Goal: Information Seeking & Learning: Check status

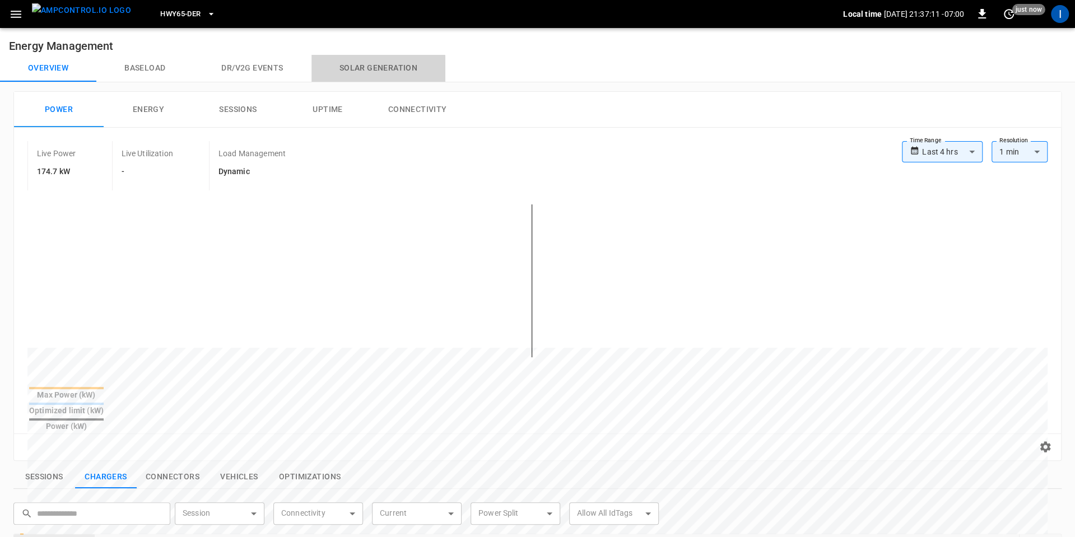
click at [369, 72] on button "Solar generation" at bounding box center [379, 68] width 134 height 27
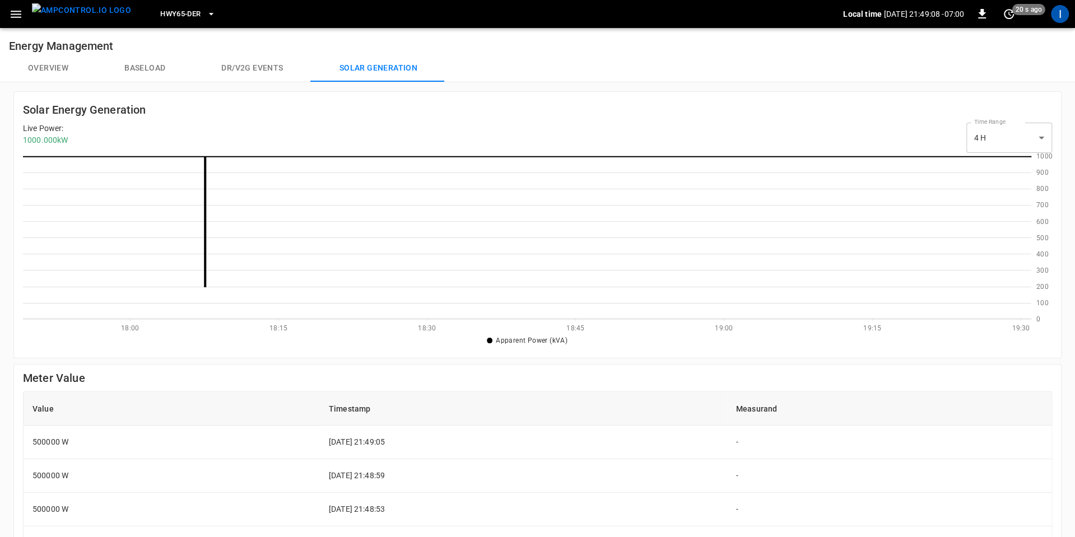
click at [55, 69] on button "Overview" at bounding box center [48, 68] width 96 height 27
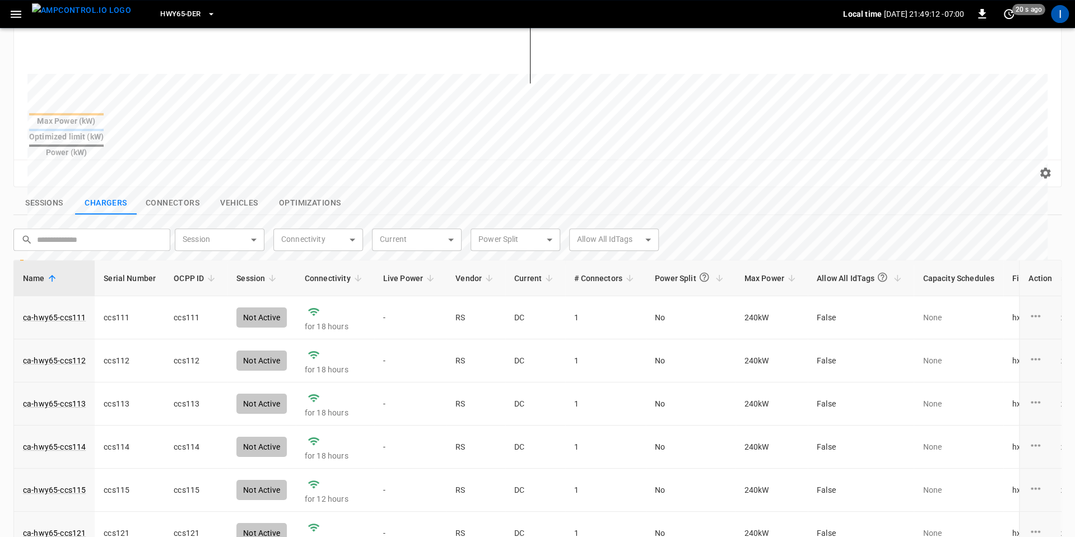
scroll to position [297, 0]
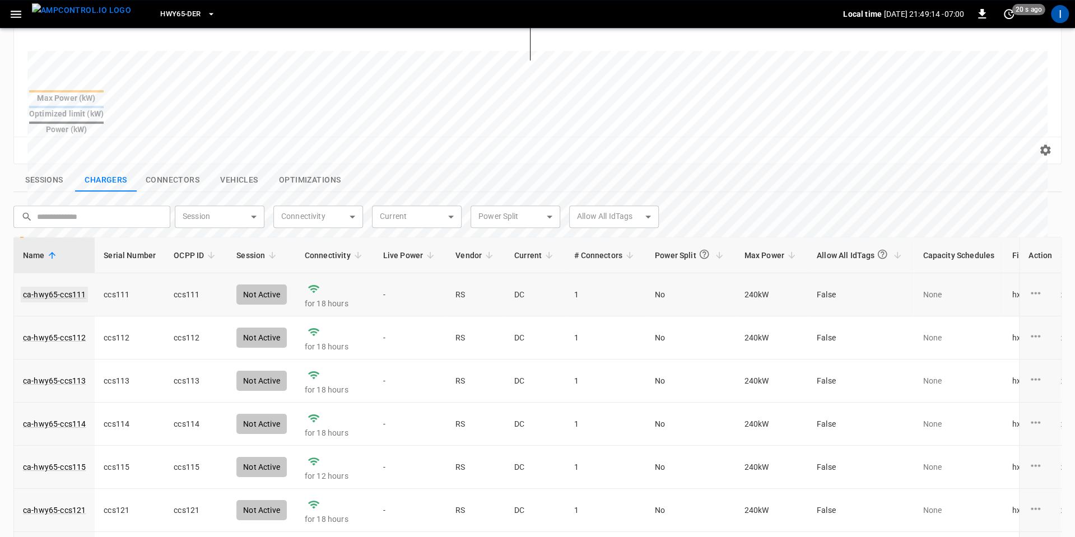
click at [62, 287] on link "ca-hwy65-ccs111" at bounding box center [54, 295] width 67 height 16
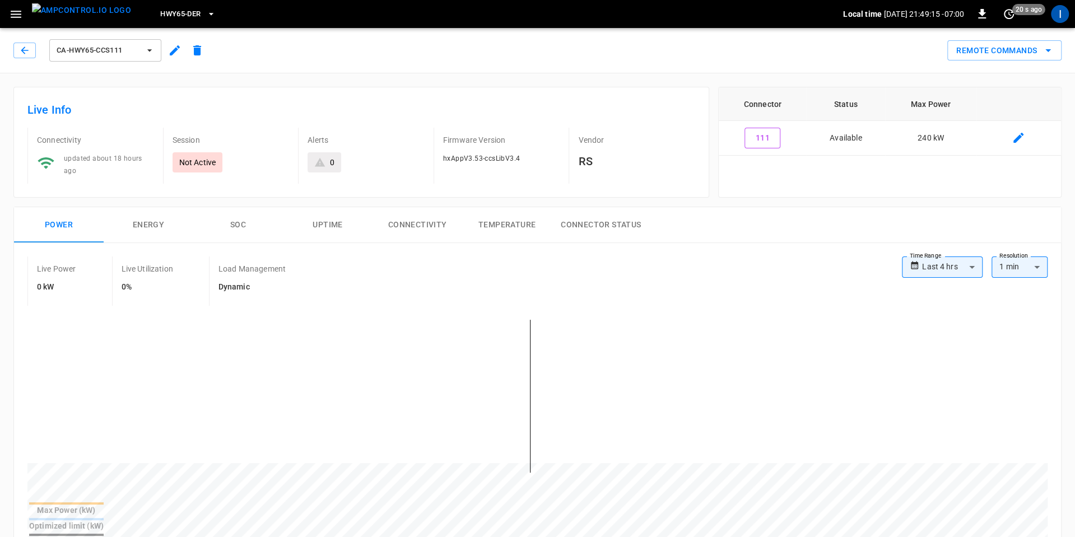
click at [251, 222] on button "SOC" at bounding box center [238, 225] width 90 height 36
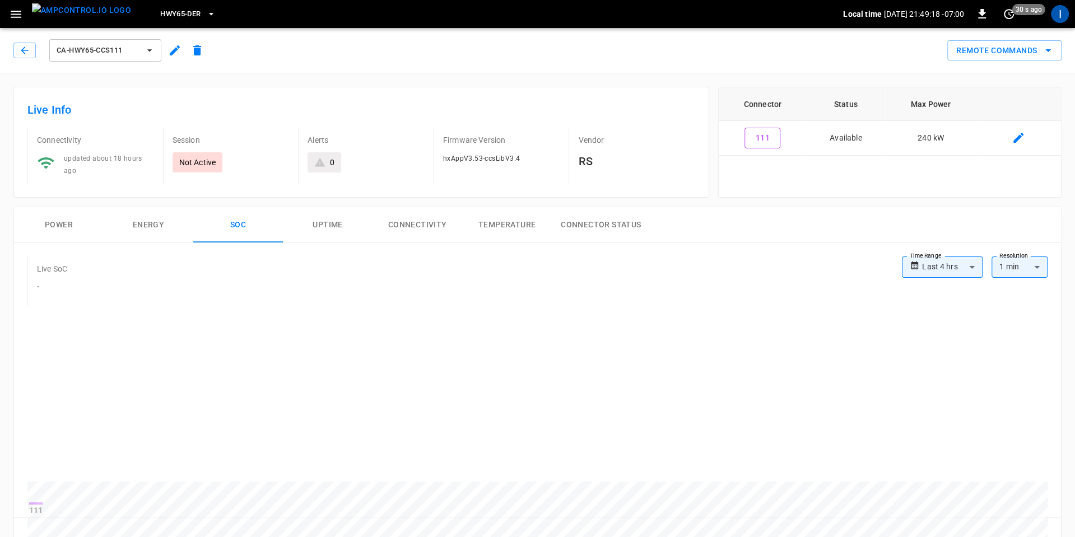
click at [53, 217] on button "Power" at bounding box center [59, 225] width 90 height 36
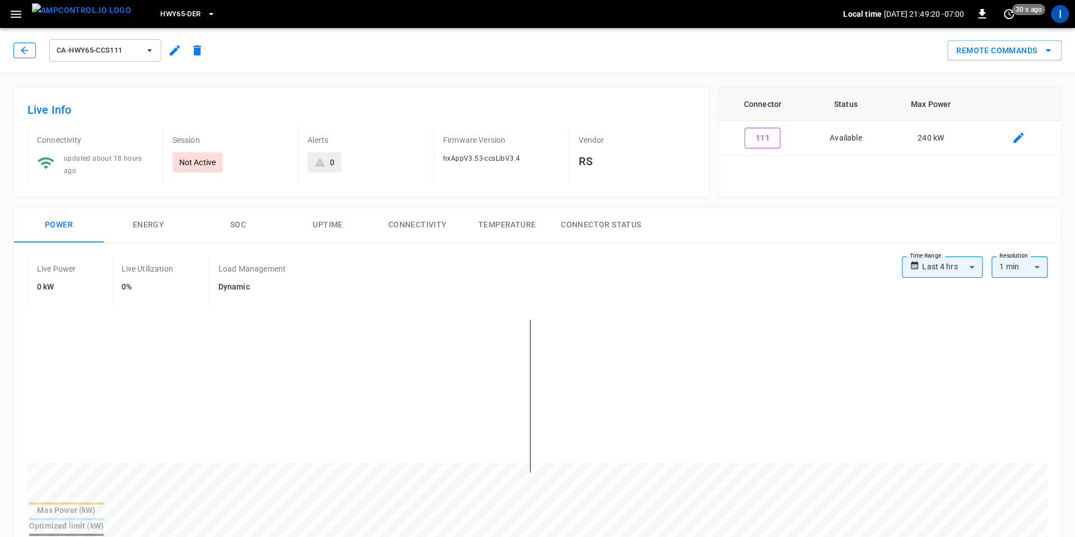
click at [28, 50] on icon "button" at bounding box center [24, 50] width 11 height 11
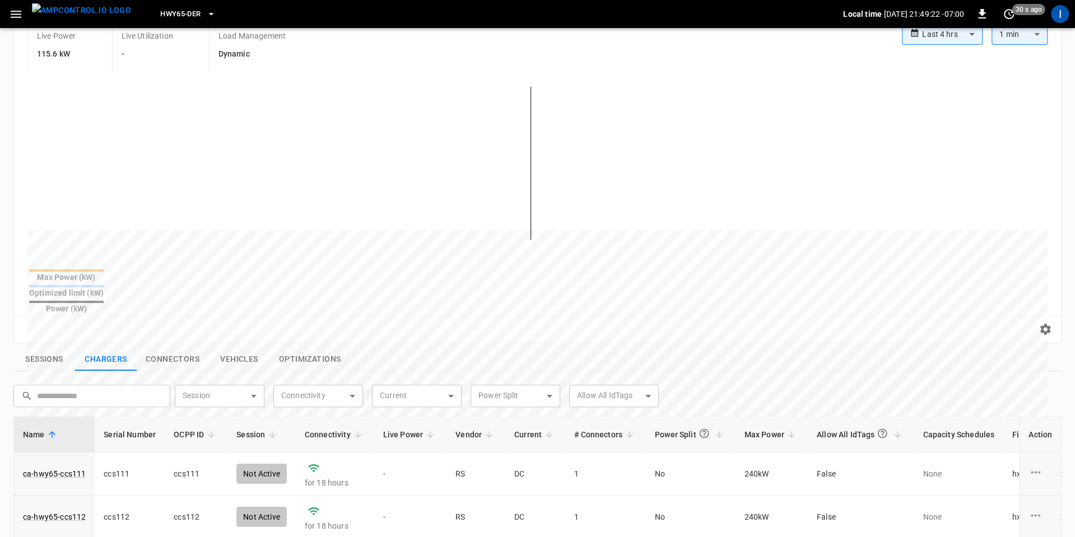
scroll to position [388, 0]
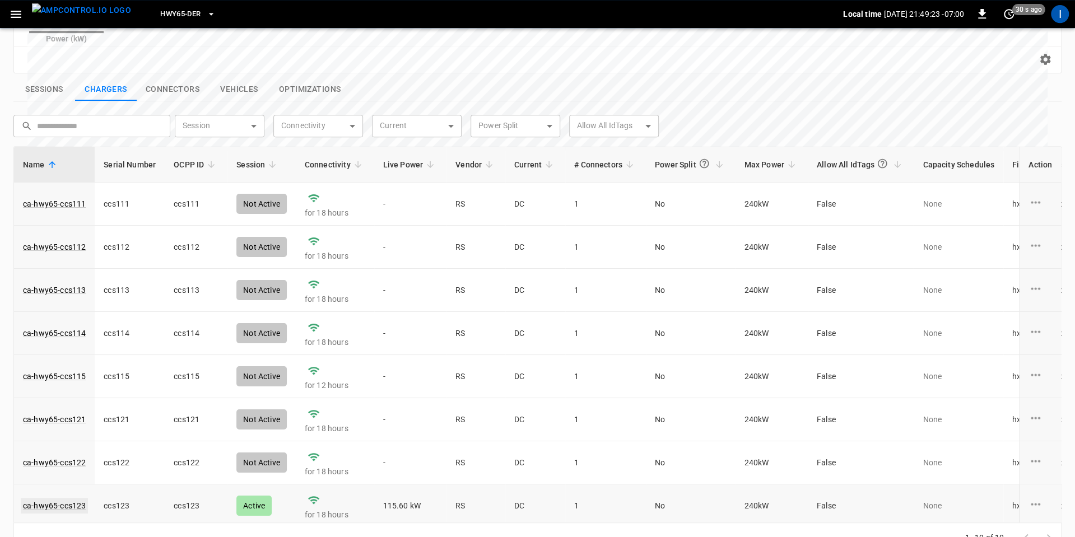
click at [61, 498] on link "ca-hwy65-ccs123" at bounding box center [54, 506] width 67 height 16
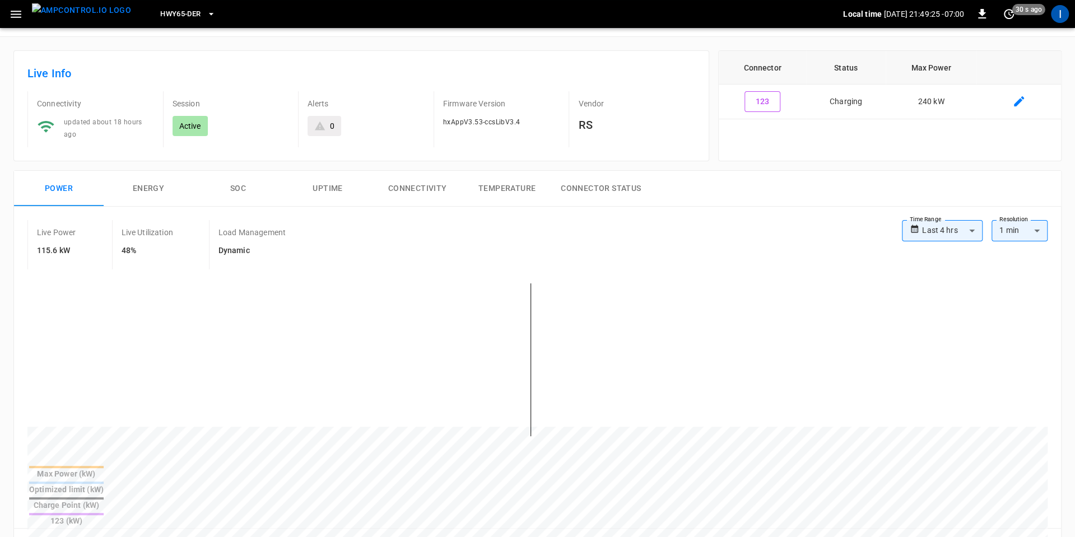
scroll to position [43, 0]
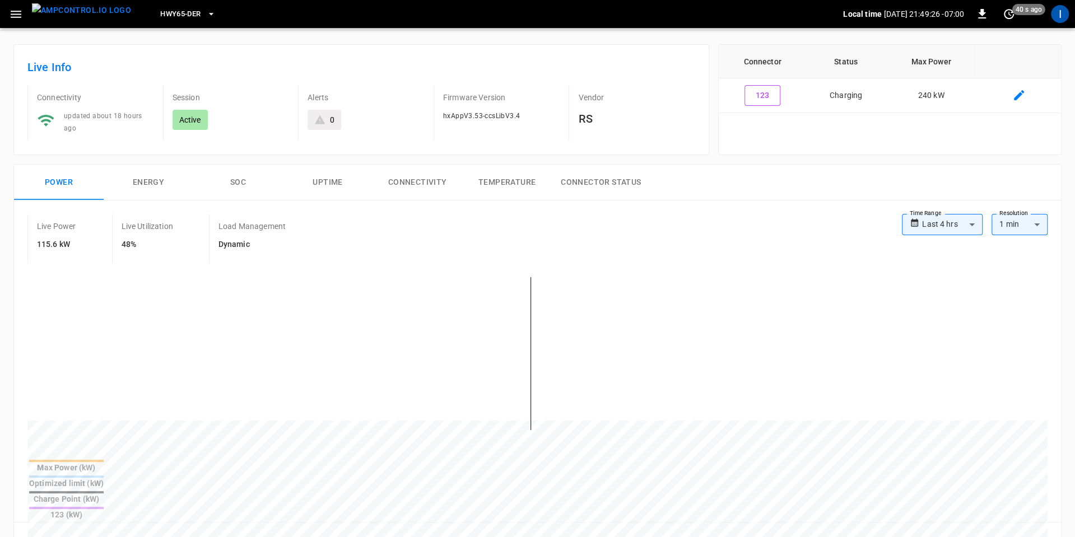
click at [235, 183] on button "SOC" at bounding box center [238, 183] width 90 height 36
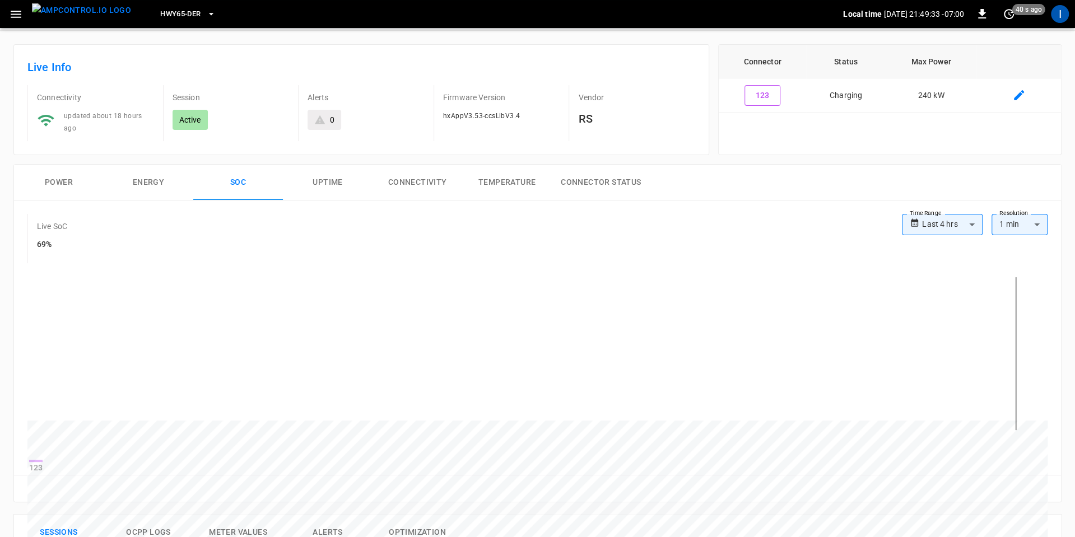
click at [67, 176] on button "Power" at bounding box center [59, 183] width 90 height 36
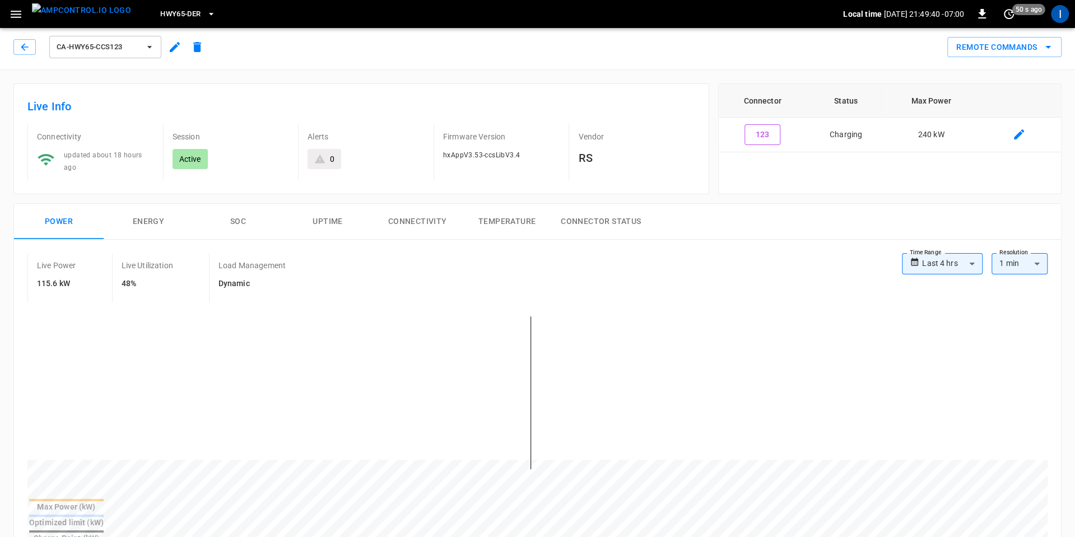
scroll to position [0, 0]
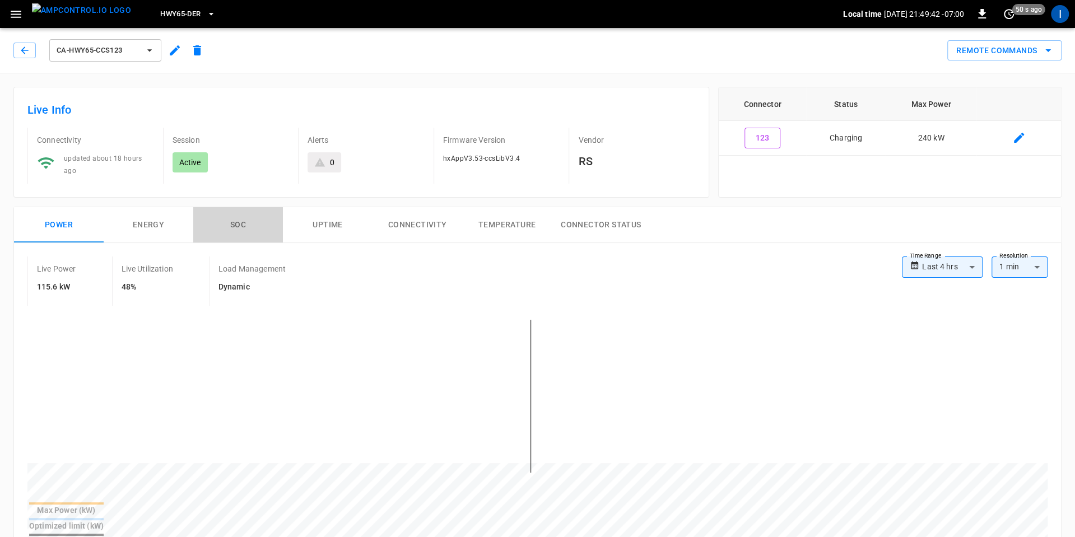
click at [242, 214] on button "SOC" at bounding box center [238, 225] width 90 height 36
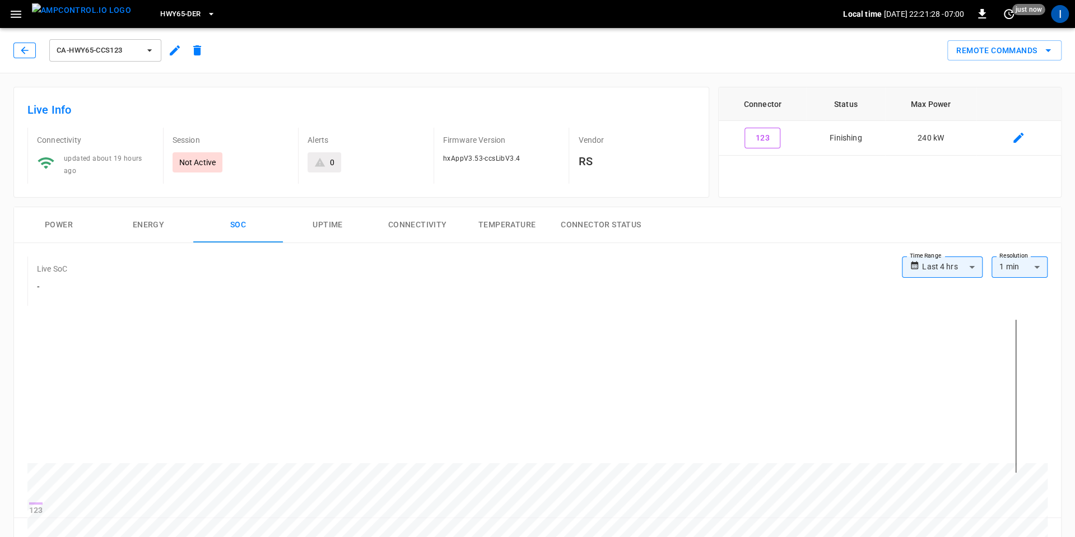
click at [31, 50] on button "button" at bounding box center [24, 51] width 22 height 16
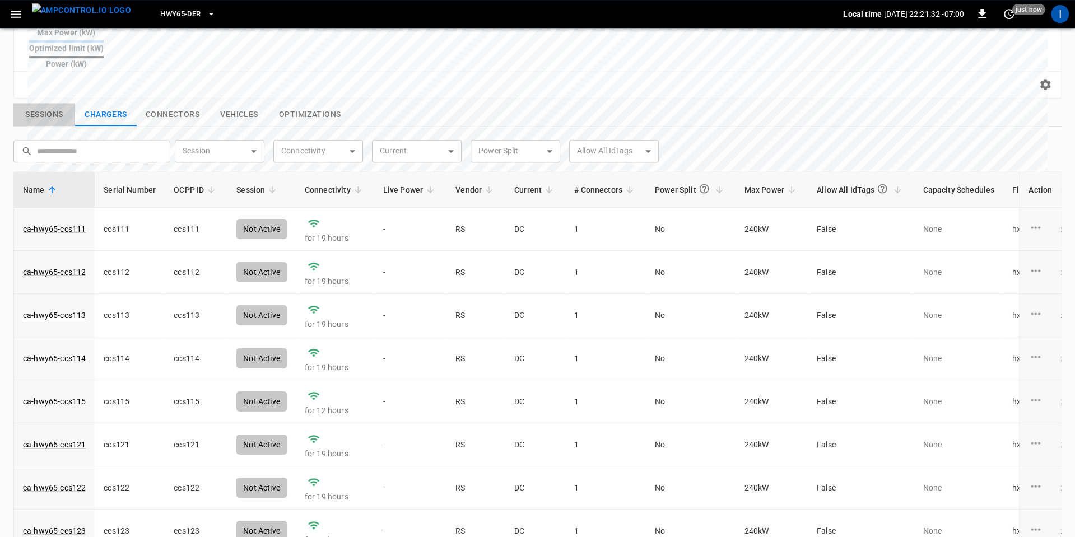
click at [61, 103] on button "Sessions" at bounding box center [44, 115] width 62 height 24
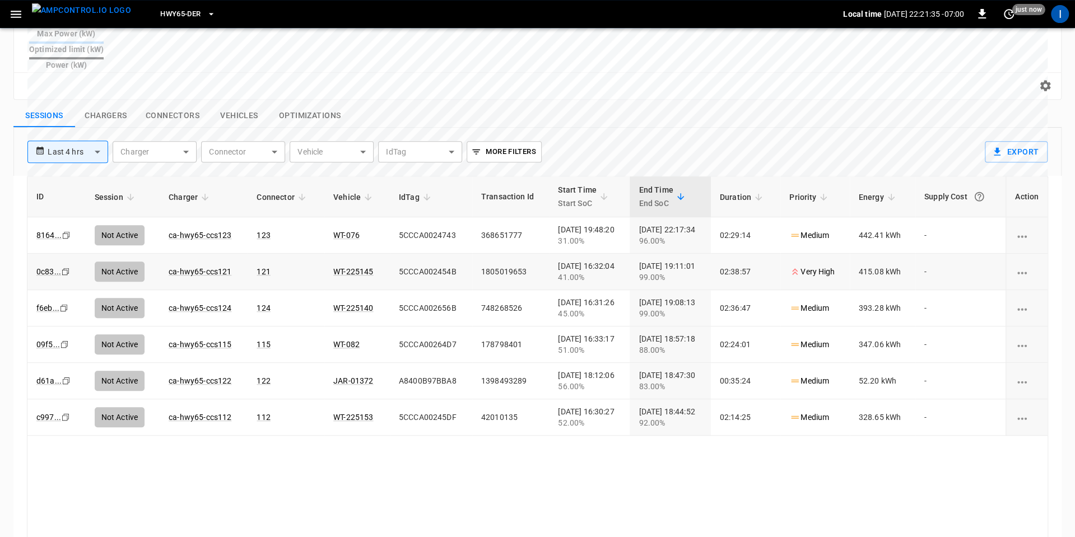
scroll to position [365, 0]
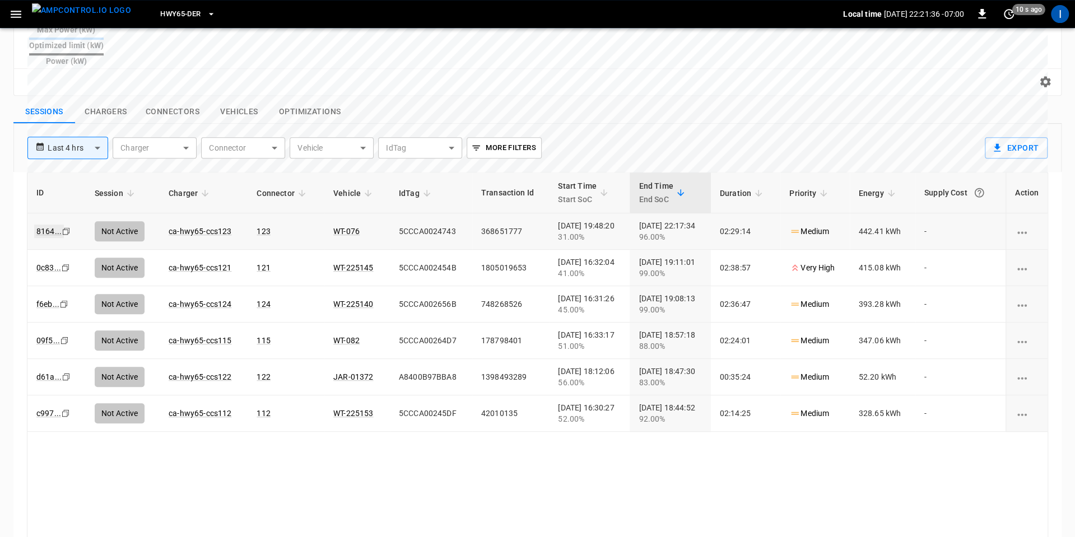
click at [50, 225] on link "8164 ..." at bounding box center [49, 231] width 30 height 13
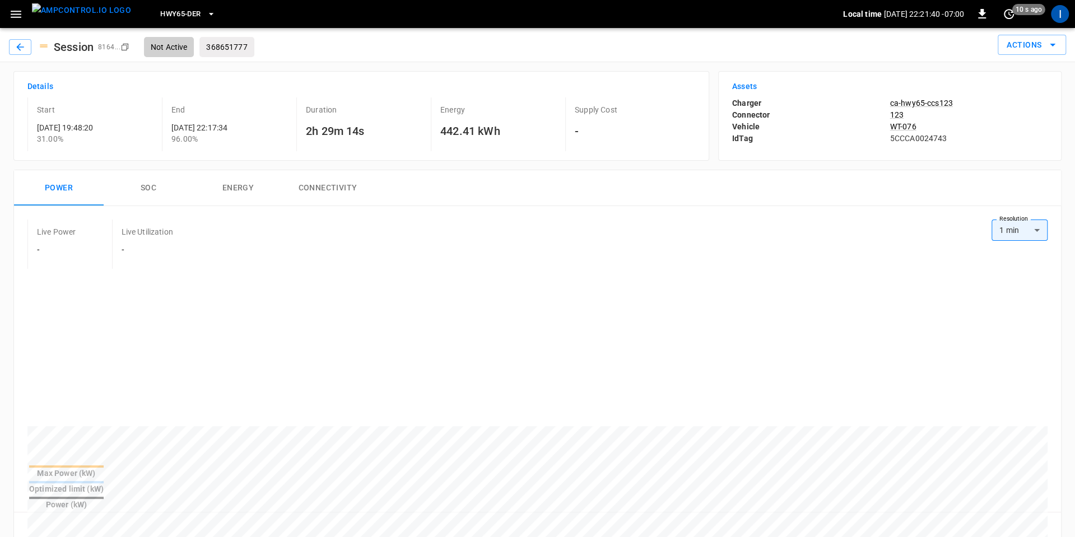
click at [415, 218] on div "Live Power - Live Utilization - Resolution 1 min ** Resolution Max Power (kW) O…" at bounding box center [537, 372] width 1047 height 333
